Goal: Register for event/course

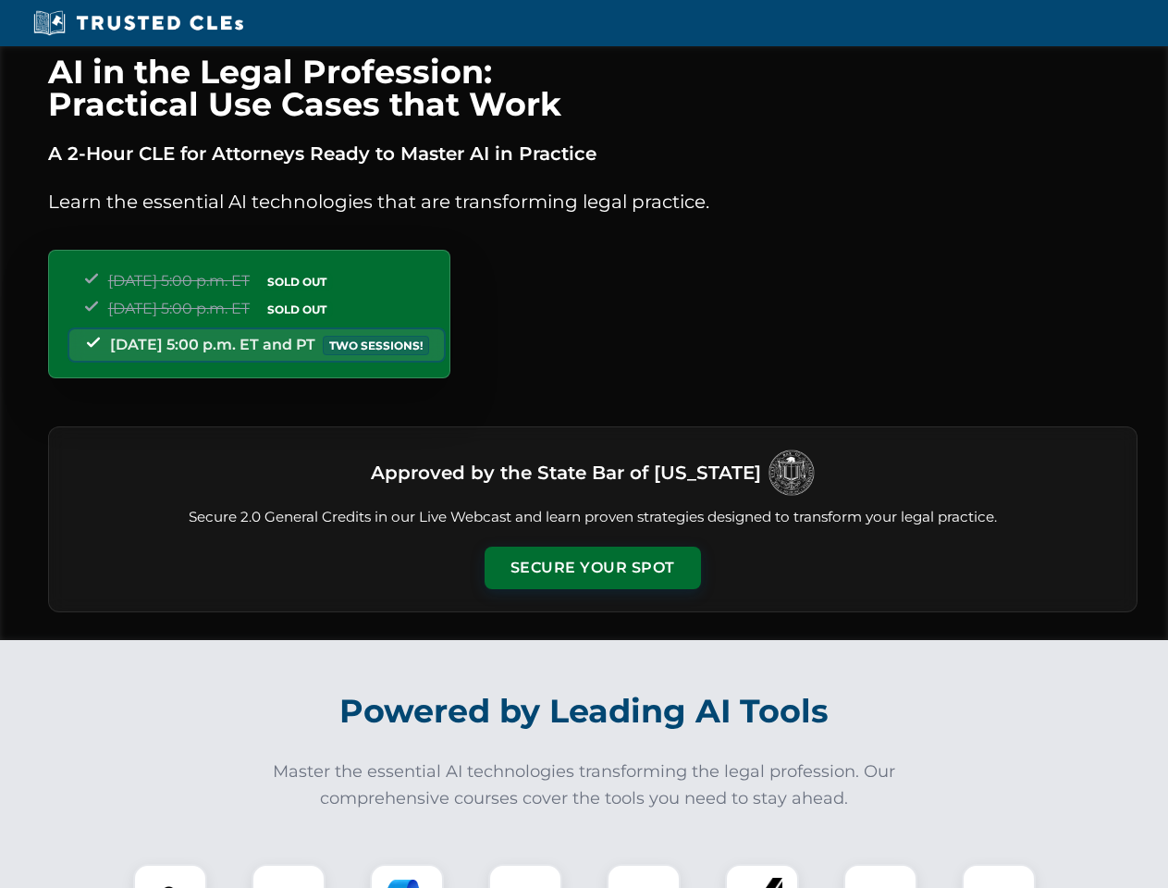
click at [592, 568] on button "Secure Your Spot" at bounding box center [593, 568] width 216 height 43
click at [170, 876] on img at bounding box center [170, 901] width 54 height 54
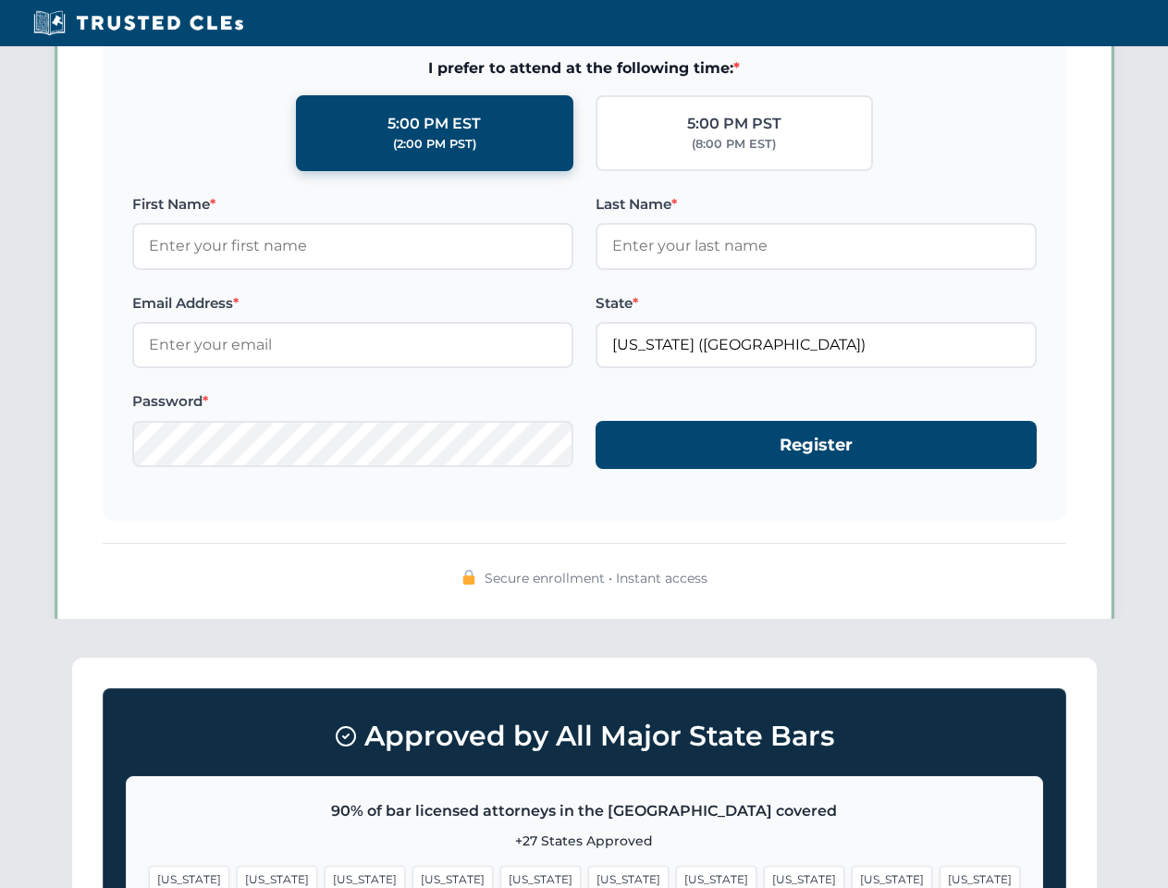
click at [676, 876] on span "[US_STATE]" at bounding box center [716, 879] width 80 height 27
click at [852, 876] on span "[US_STATE]" at bounding box center [892, 879] width 80 height 27
